Goal: Obtain resource: Download file/media

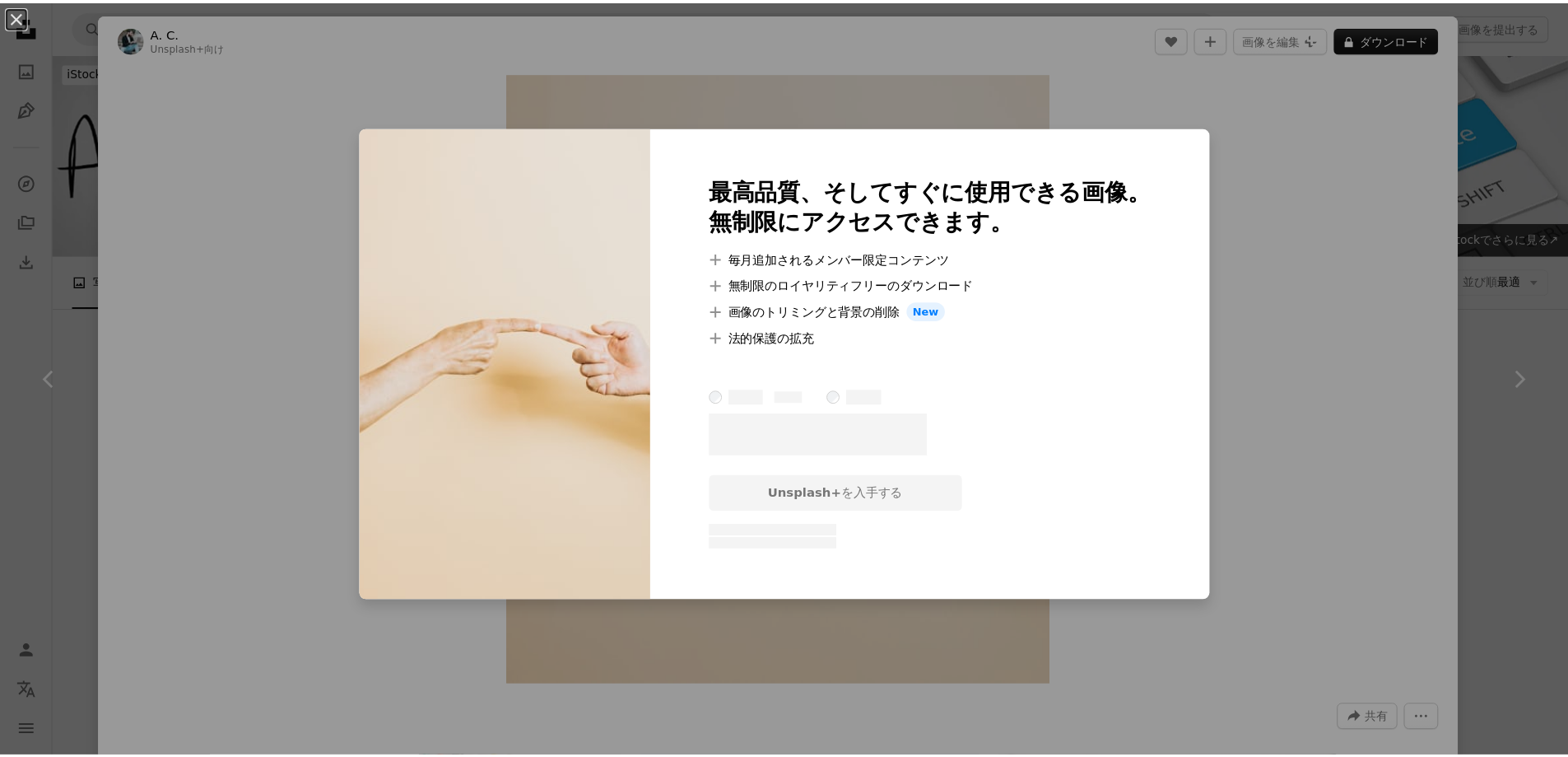
scroll to position [1056, 0]
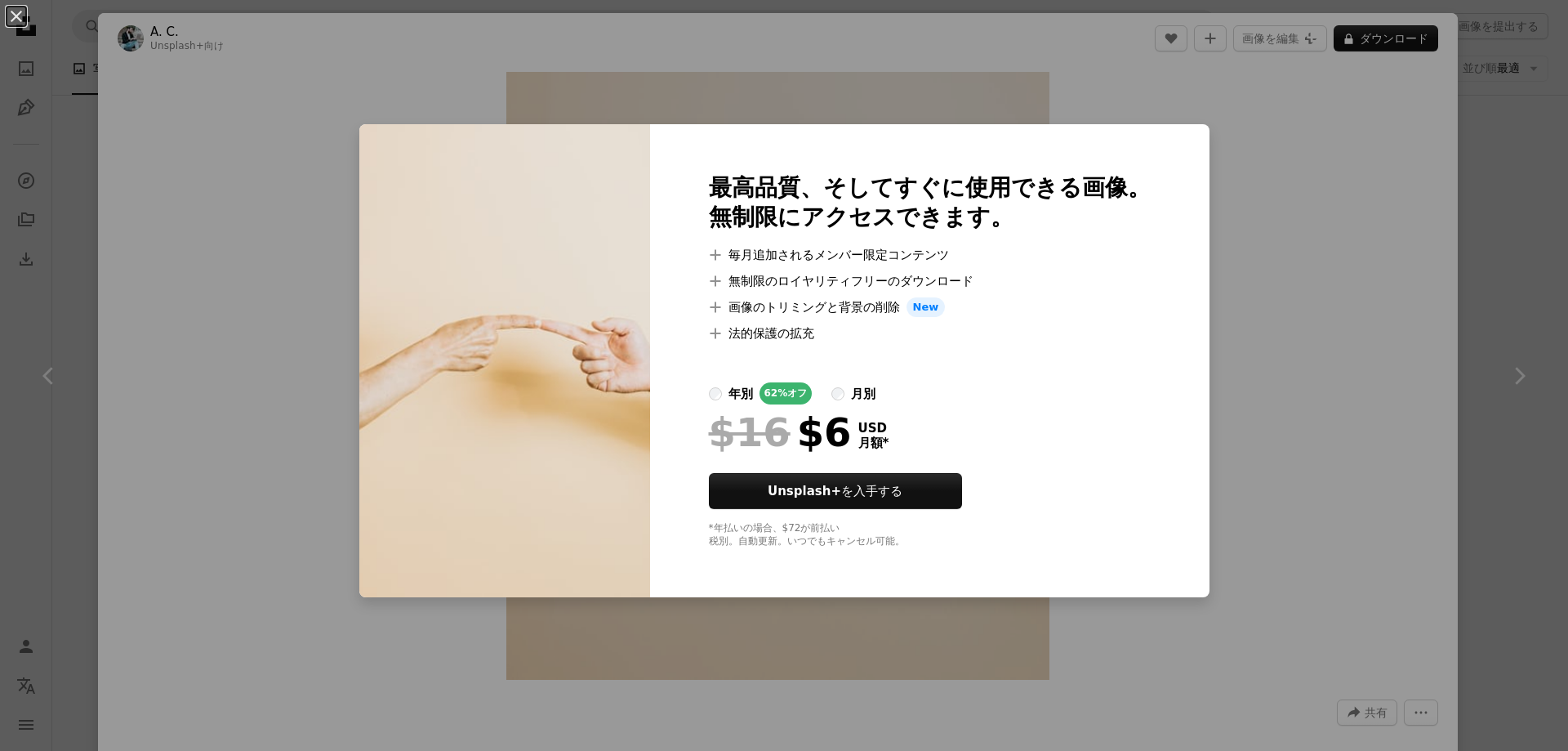
click at [1407, 408] on div "An X shape 最高品質、そしてすぐに使用できる画像。 無制限にアクセスできます。 A plus sign 毎月追加されるメンバー限定コンテンツ A p…" at bounding box center [784, 376] width 1568 height 751
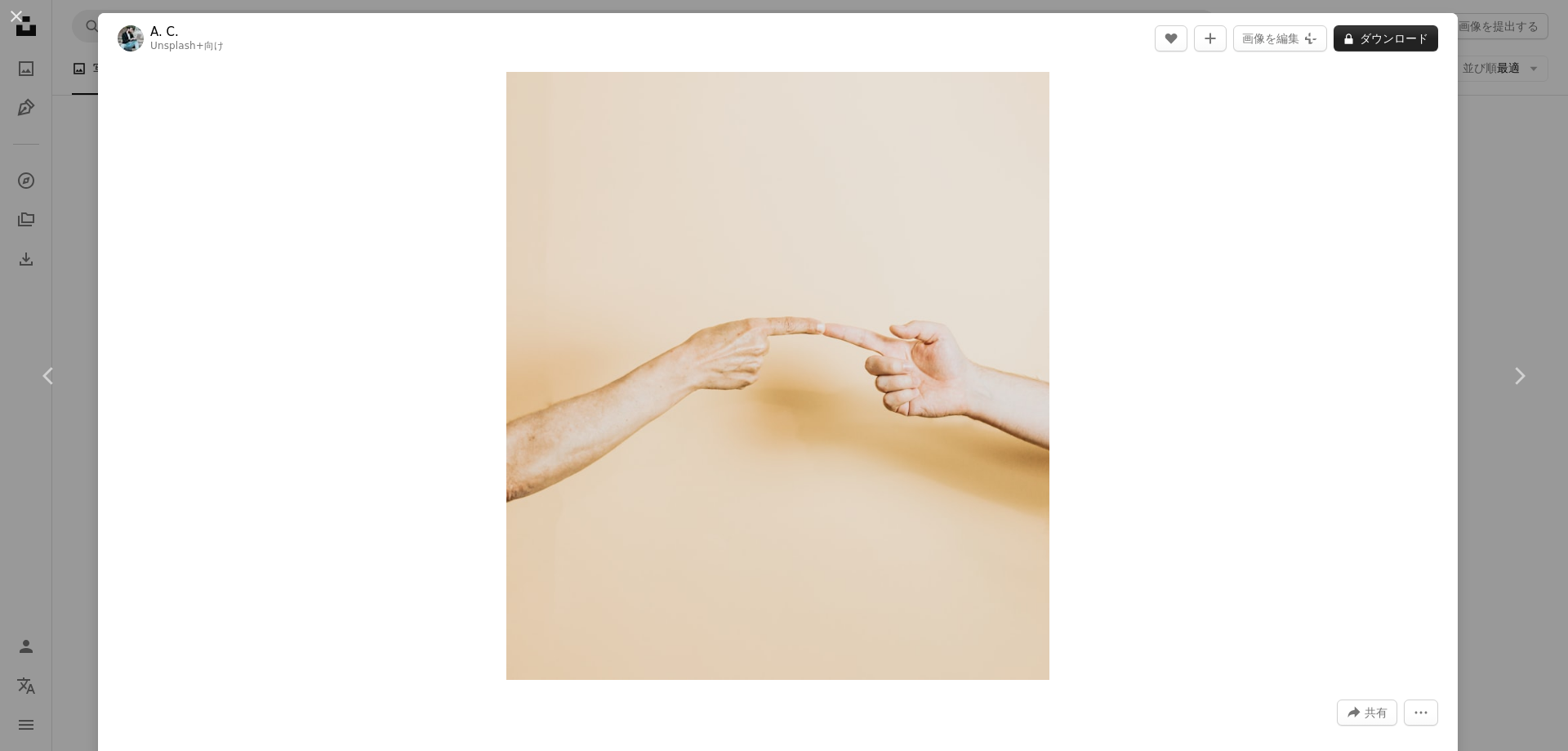
click at [1392, 32] on button "A lock ダウンロード" at bounding box center [1386, 39] width 104 height 27
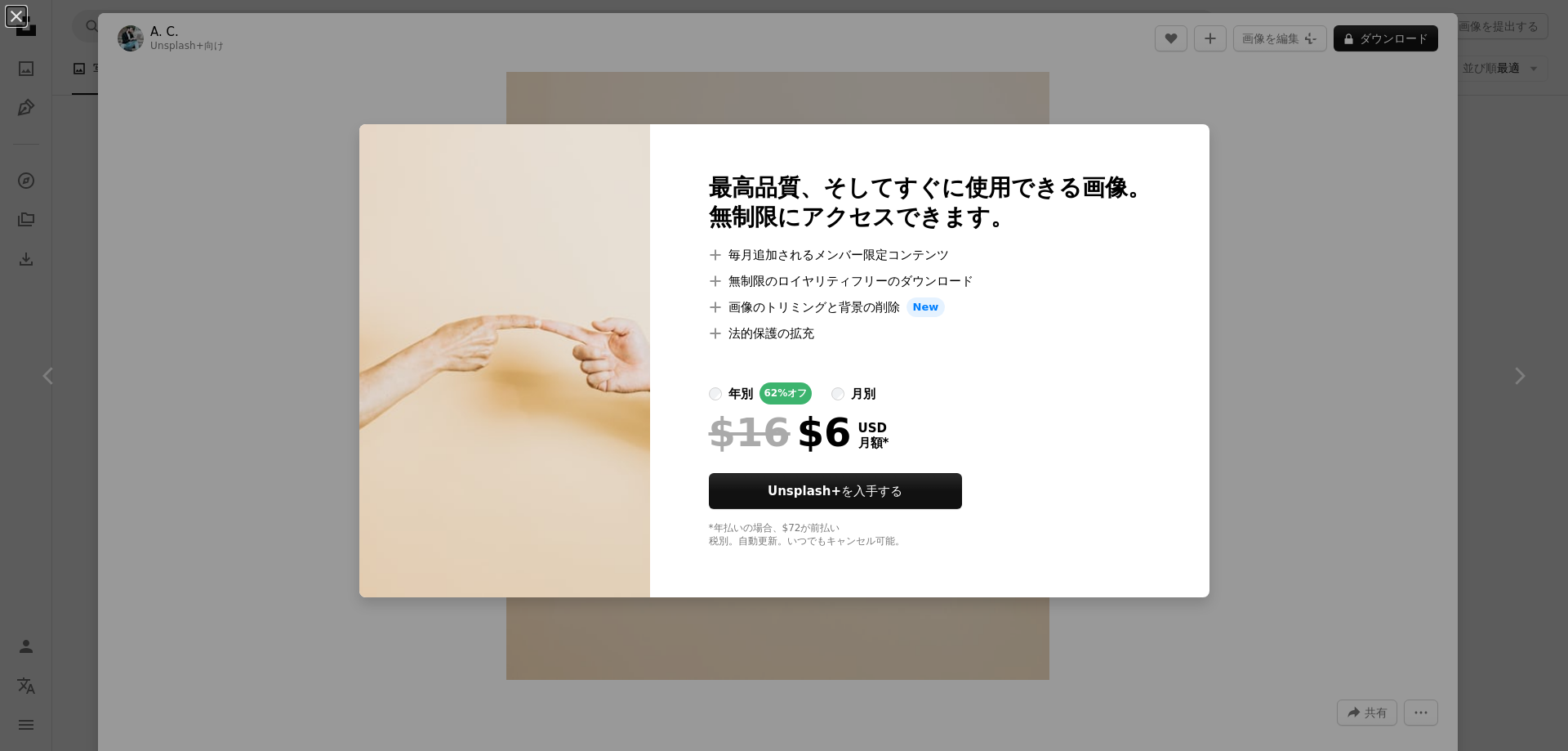
click at [1342, 362] on div "An X shape 最高品質、そしてすぐに使用できる画像。 無制限にアクセスできます。 A plus sign 毎月追加されるメンバー限定コンテンツ A p…" at bounding box center [784, 376] width 1568 height 751
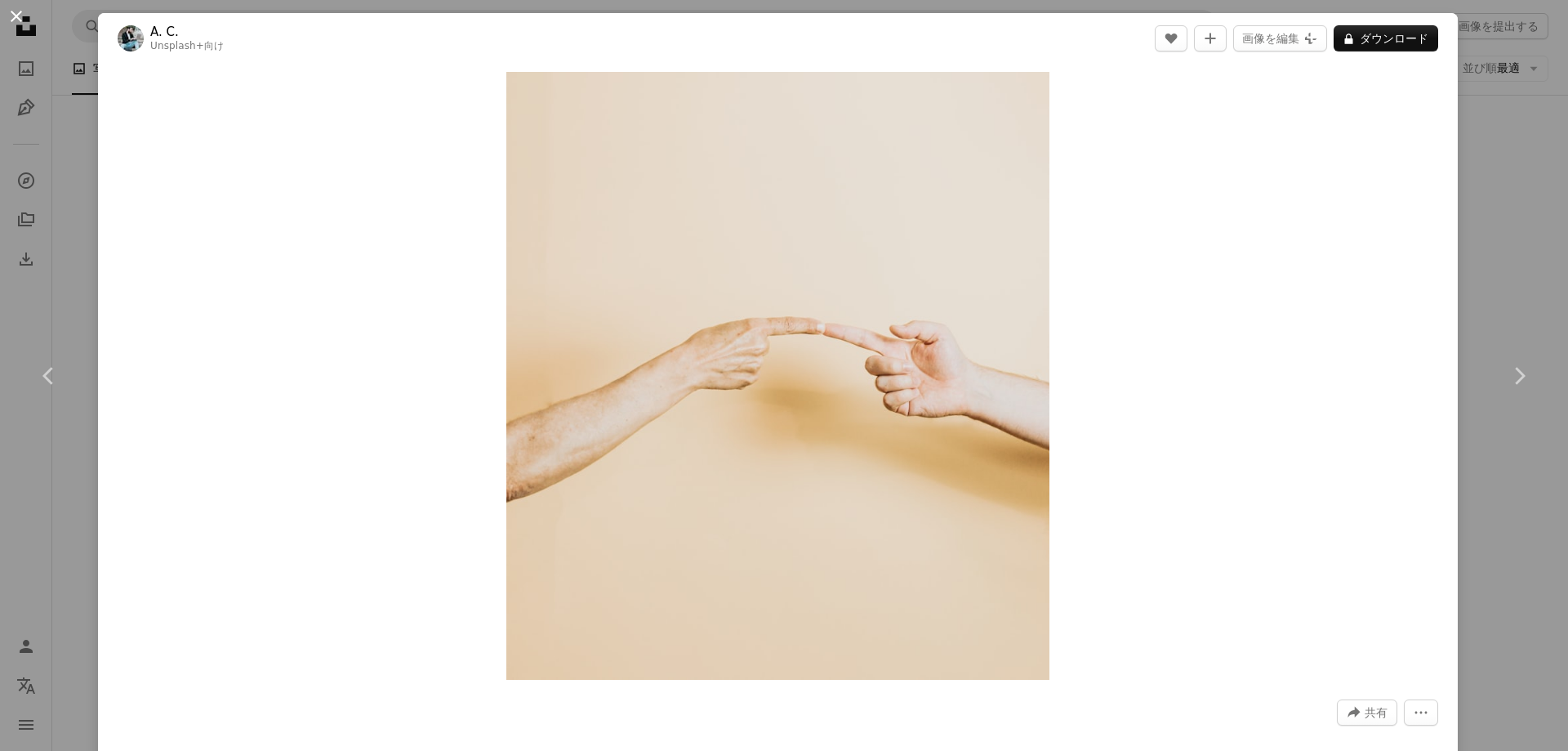
click at [11, 13] on button "An X shape" at bounding box center [16, 16] width 20 height 20
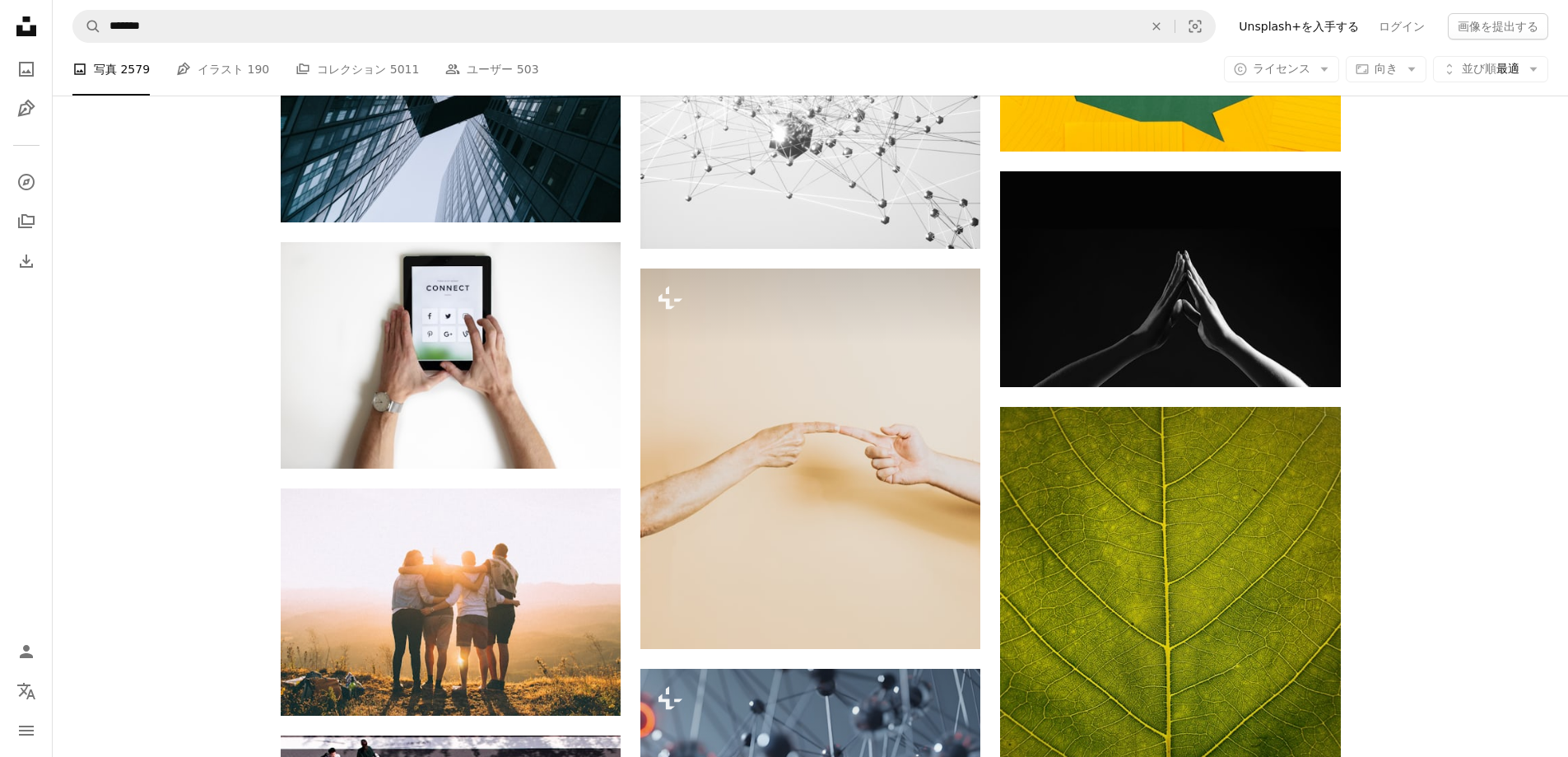
scroll to position [974, 0]
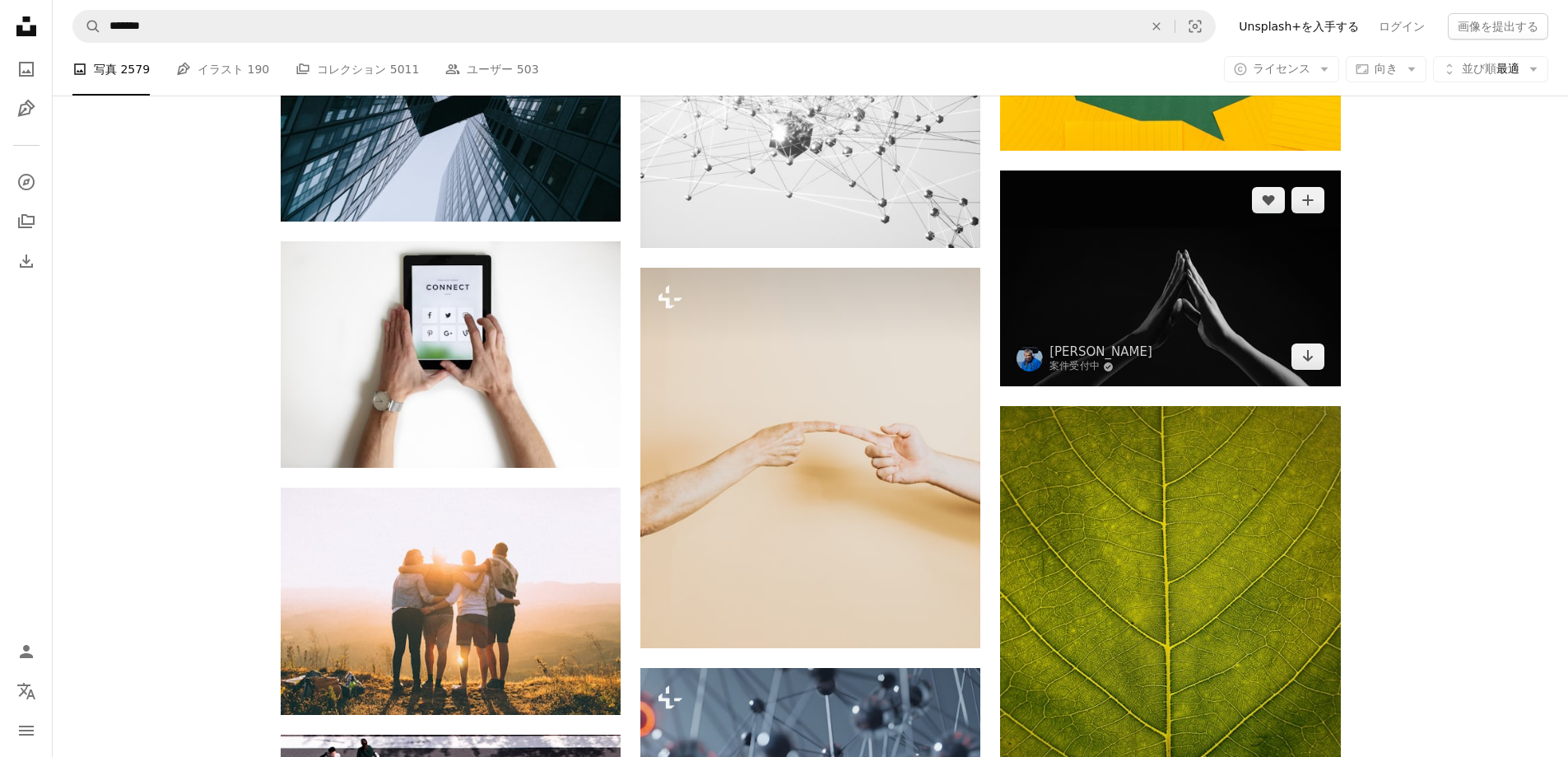
click at [1160, 282] on img at bounding box center [1171, 278] width 340 height 217
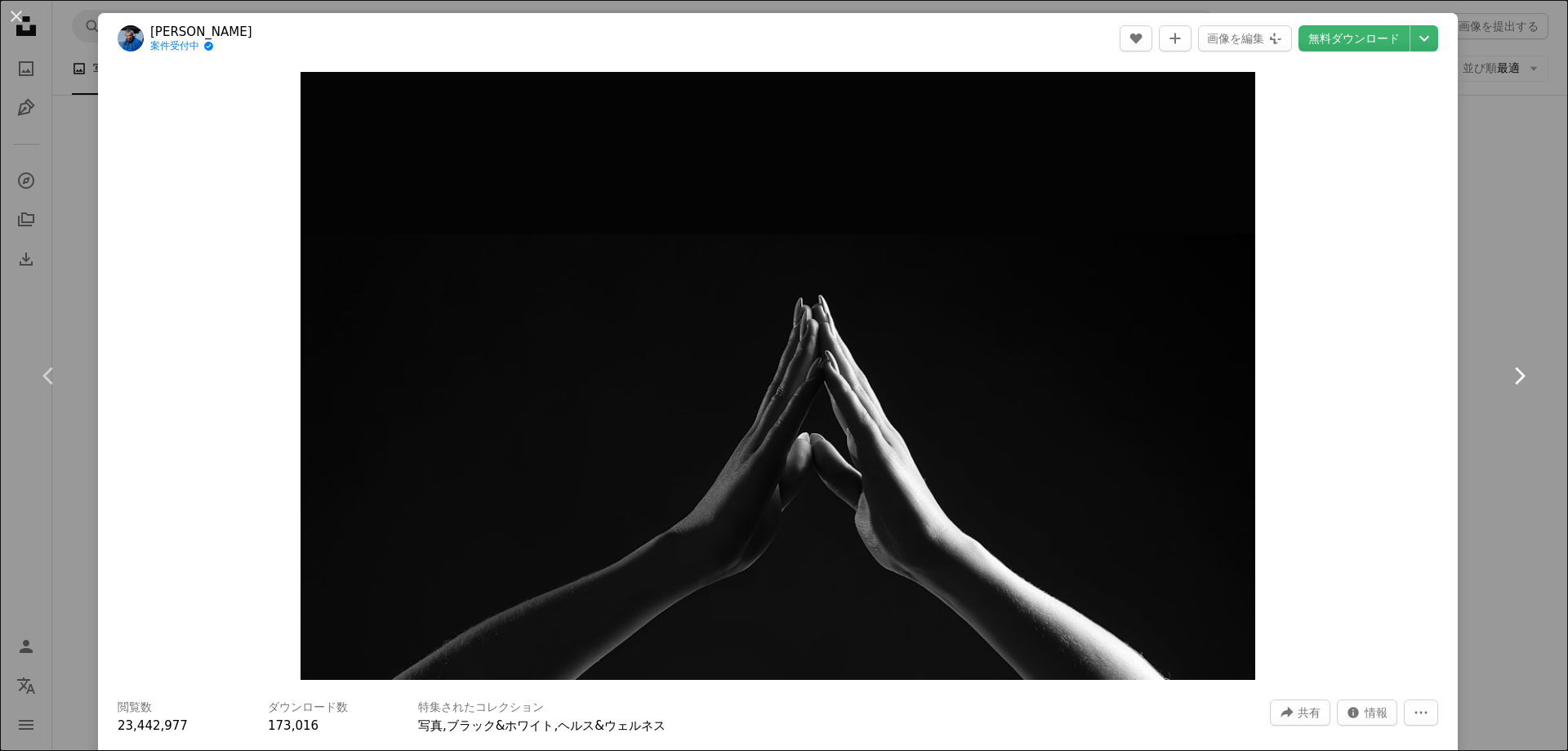
click at [1503, 305] on link "Chevron right" at bounding box center [1519, 376] width 98 height 156
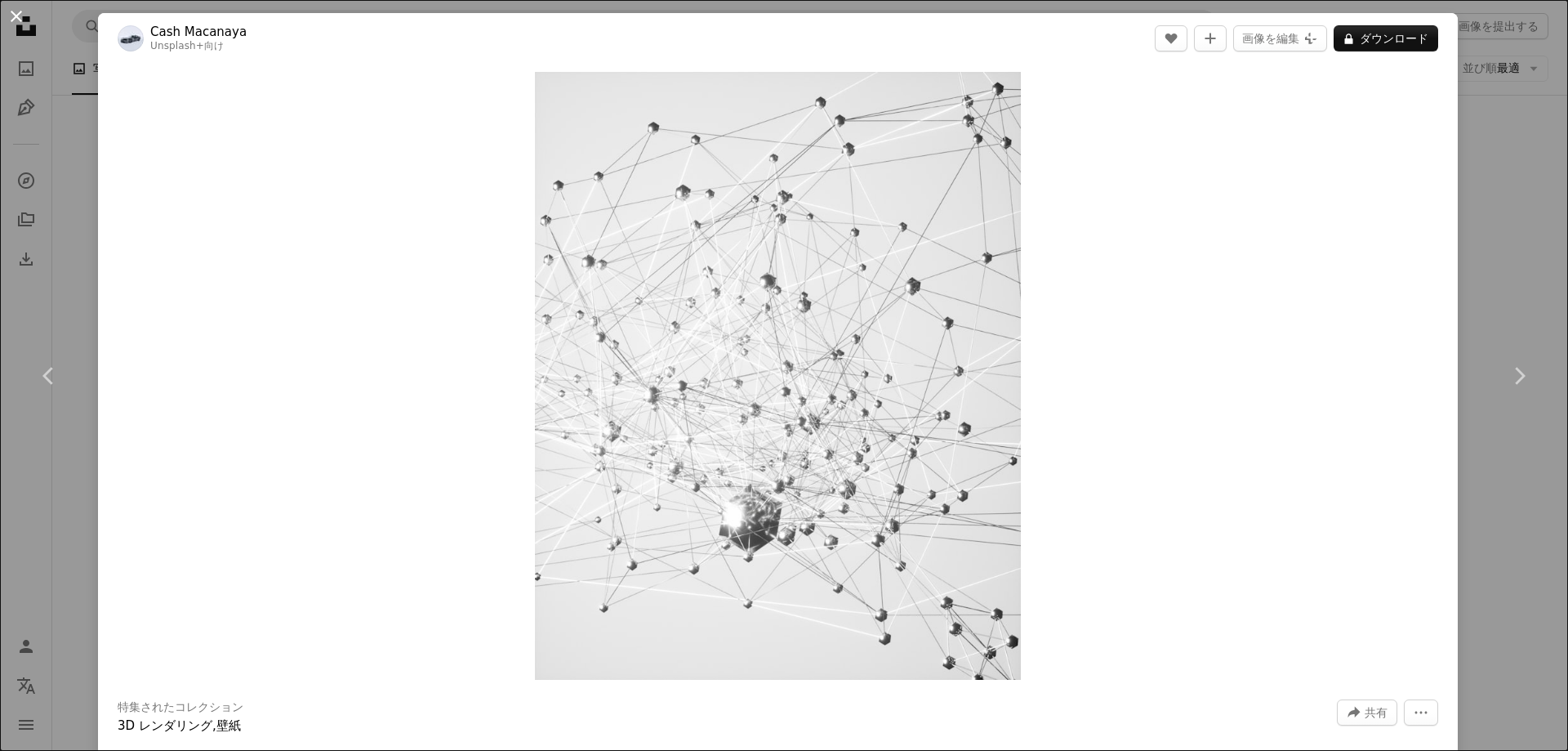
click at [21, 13] on button "An X shape" at bounding box center [16, 16] width 20 height 20
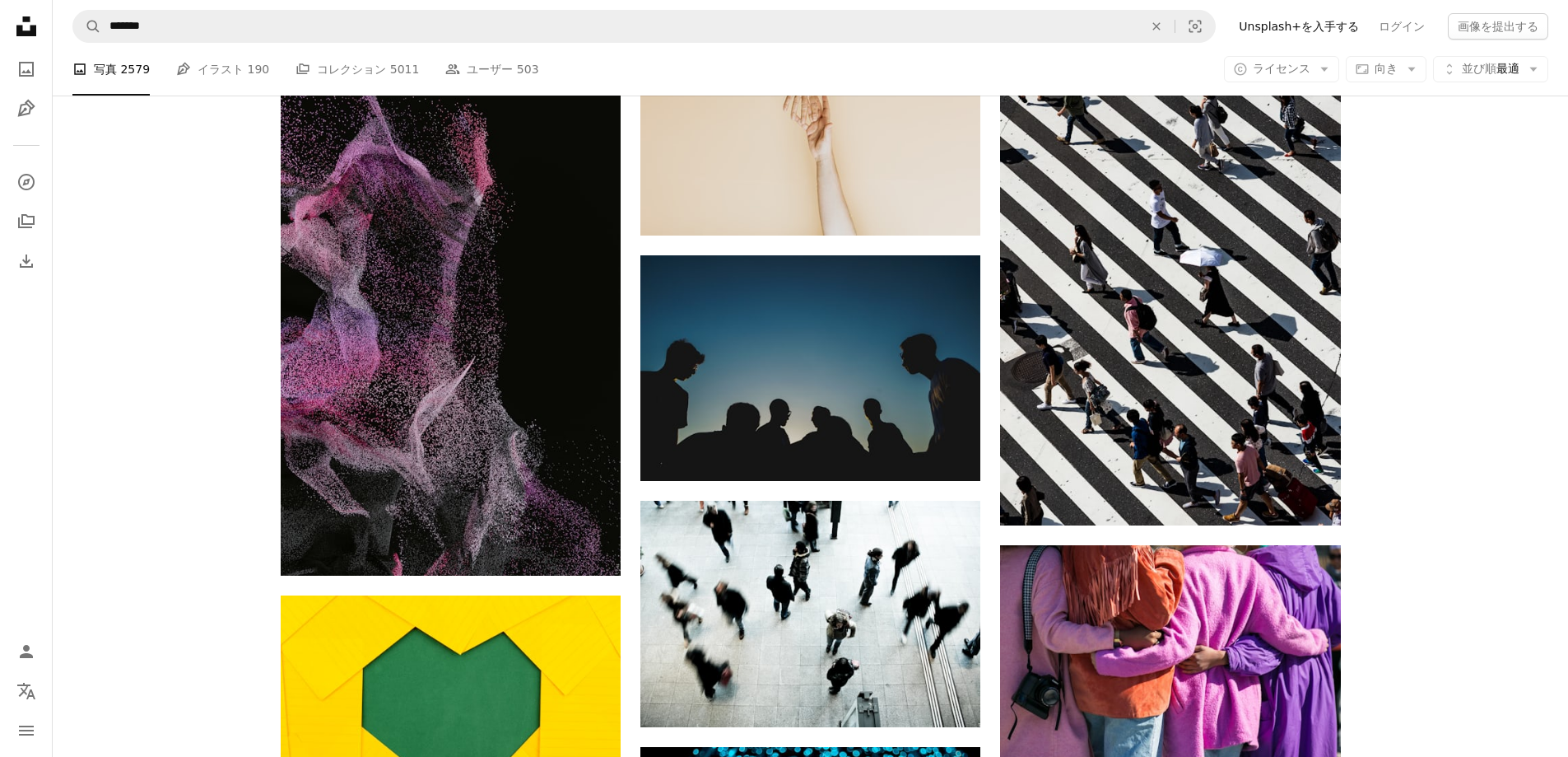
scroll to position [5105, 0]
